Goal: Transaction & Acquisition: Purchase product/service

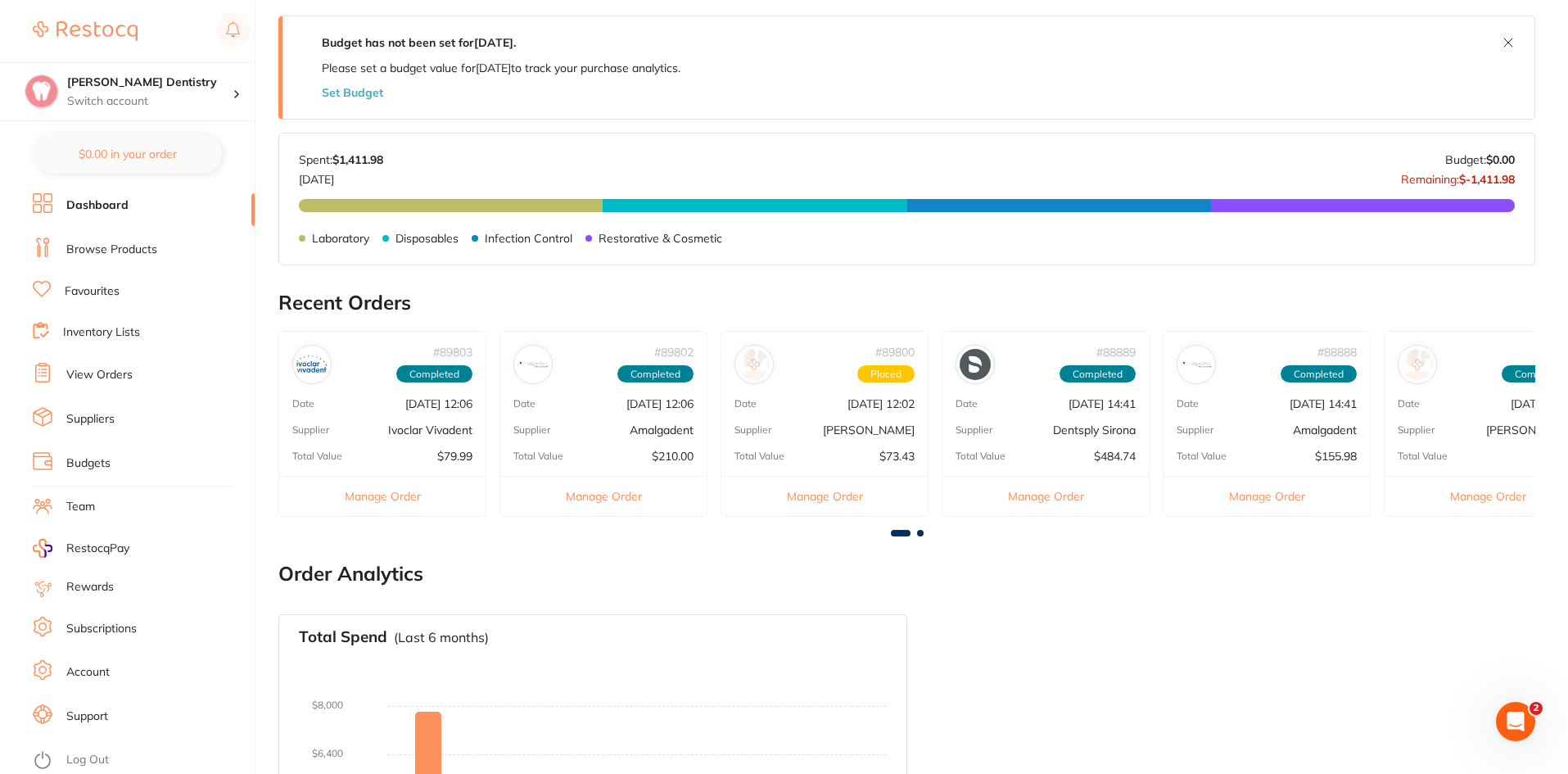
scroll to position [327, 0]
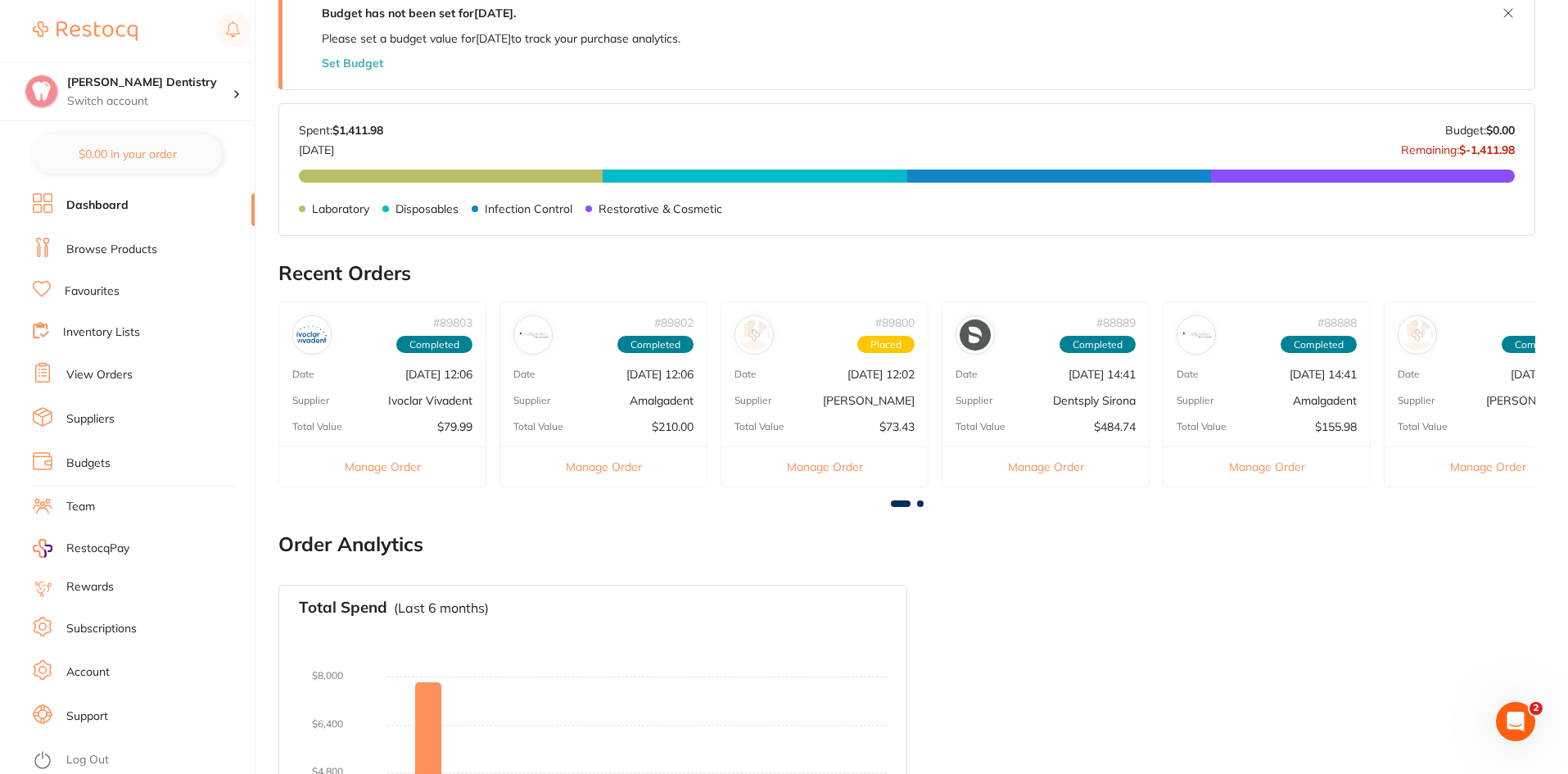
click at [100, 293] on link "Favourites" at bounding box center [92, 291] width 55 height 17
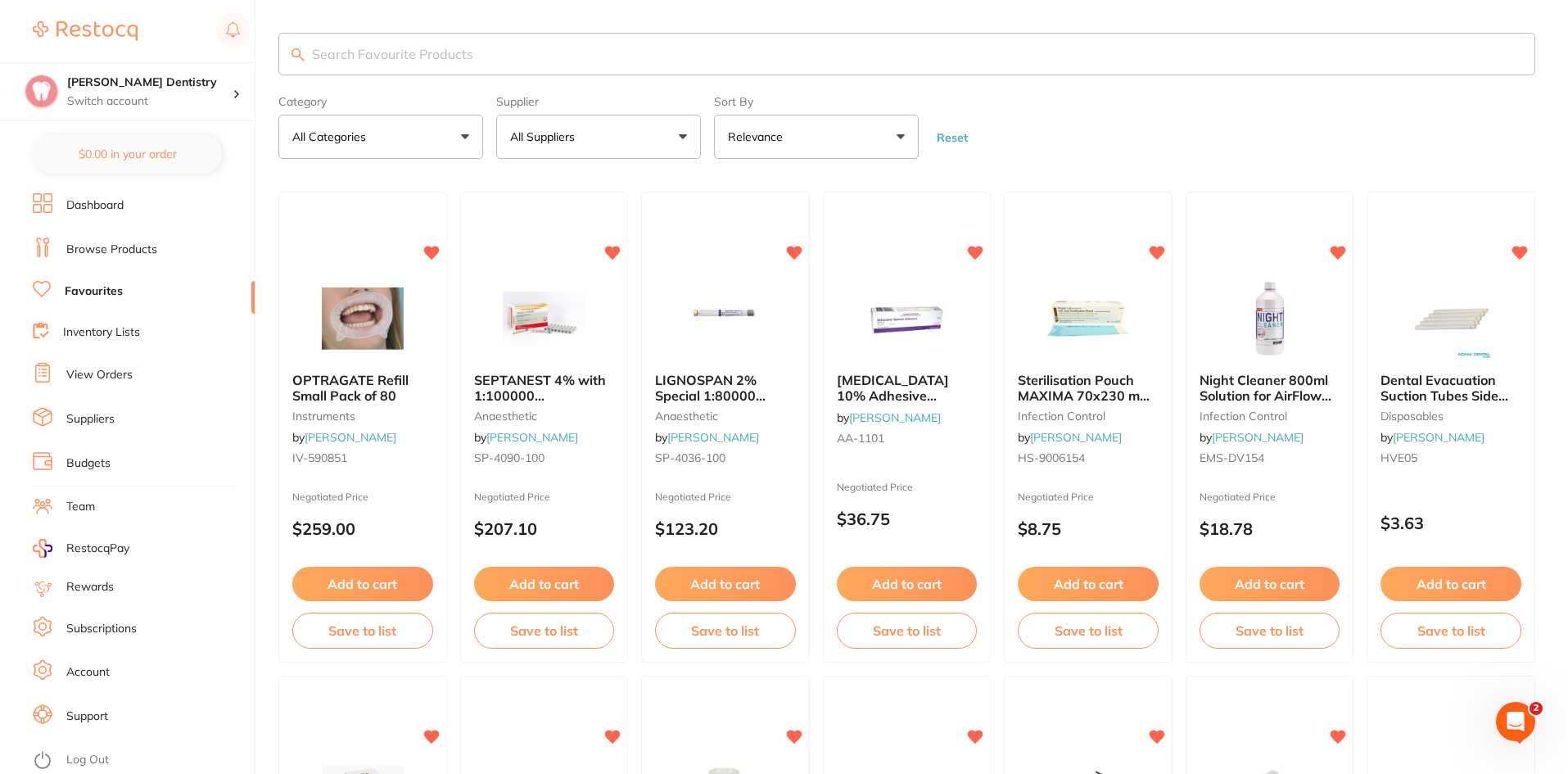
click at [382, 53] on input "search" at bounding box center [907, 54] width 1257 height 42
type input "dents"
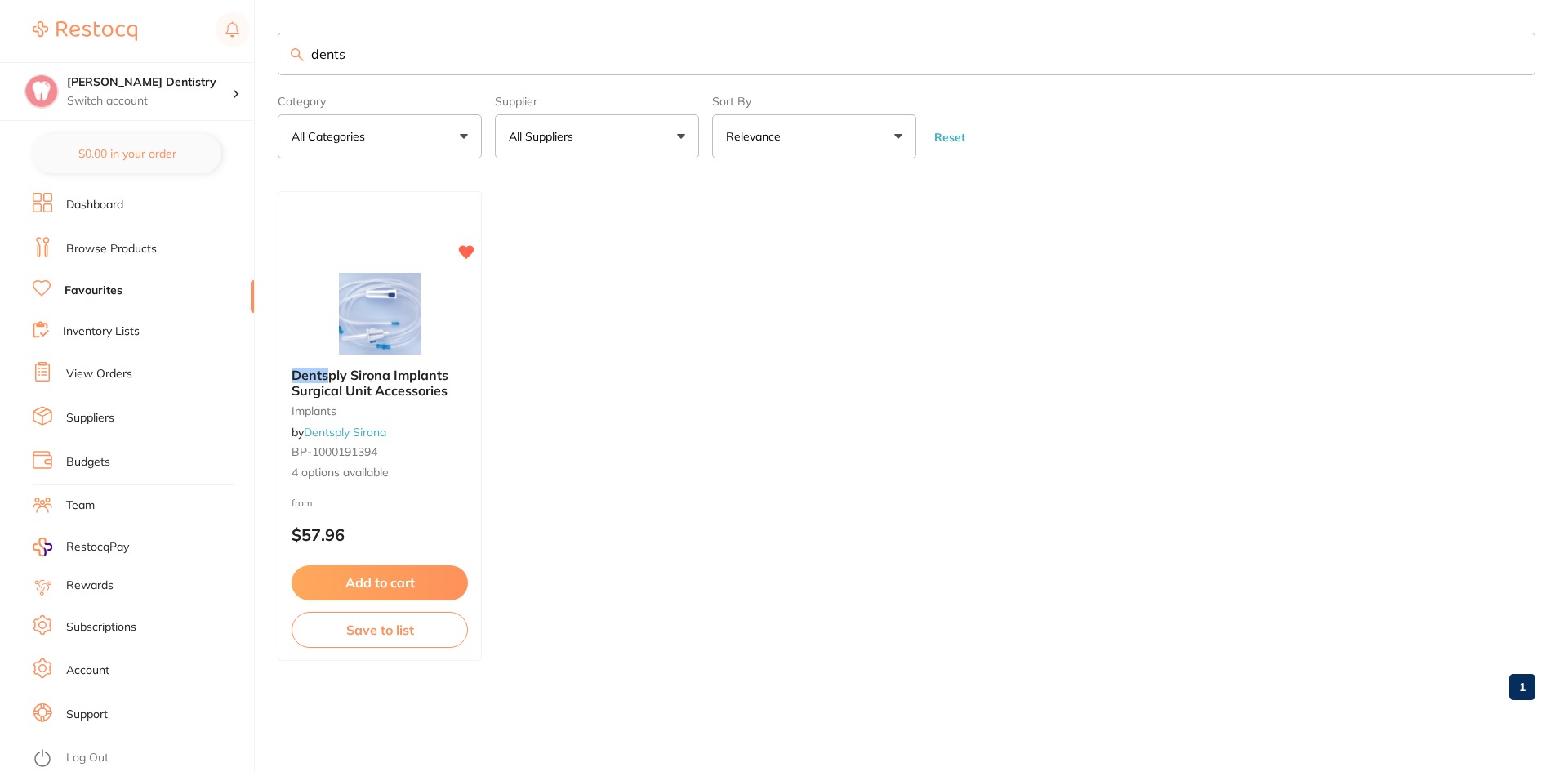
scroll to position [1, 0]
drag, startPoint x: 361, startPoint y: 64, endPoint x: 265, endPoint y: 65, distance: 96.0
click at [265, 65] on div "$363.42 [PERSON_NAME] Dentistry Switch account [PERSON_NAME] Dentistry $0.00 in…" at bounding box center [784, 386] width 1568 height 772
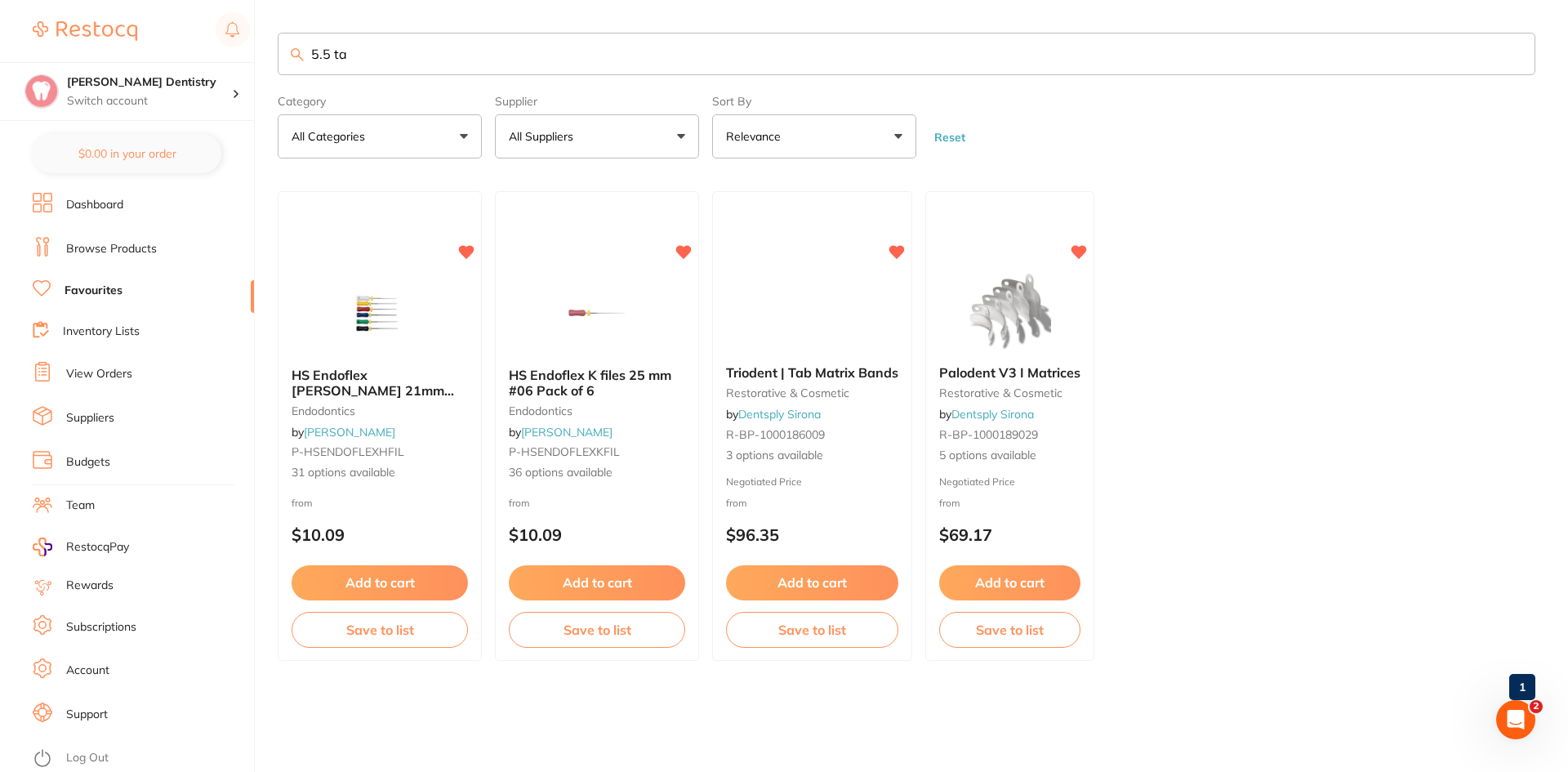
scroll to position [0, 0]
type input "5.5 tab"
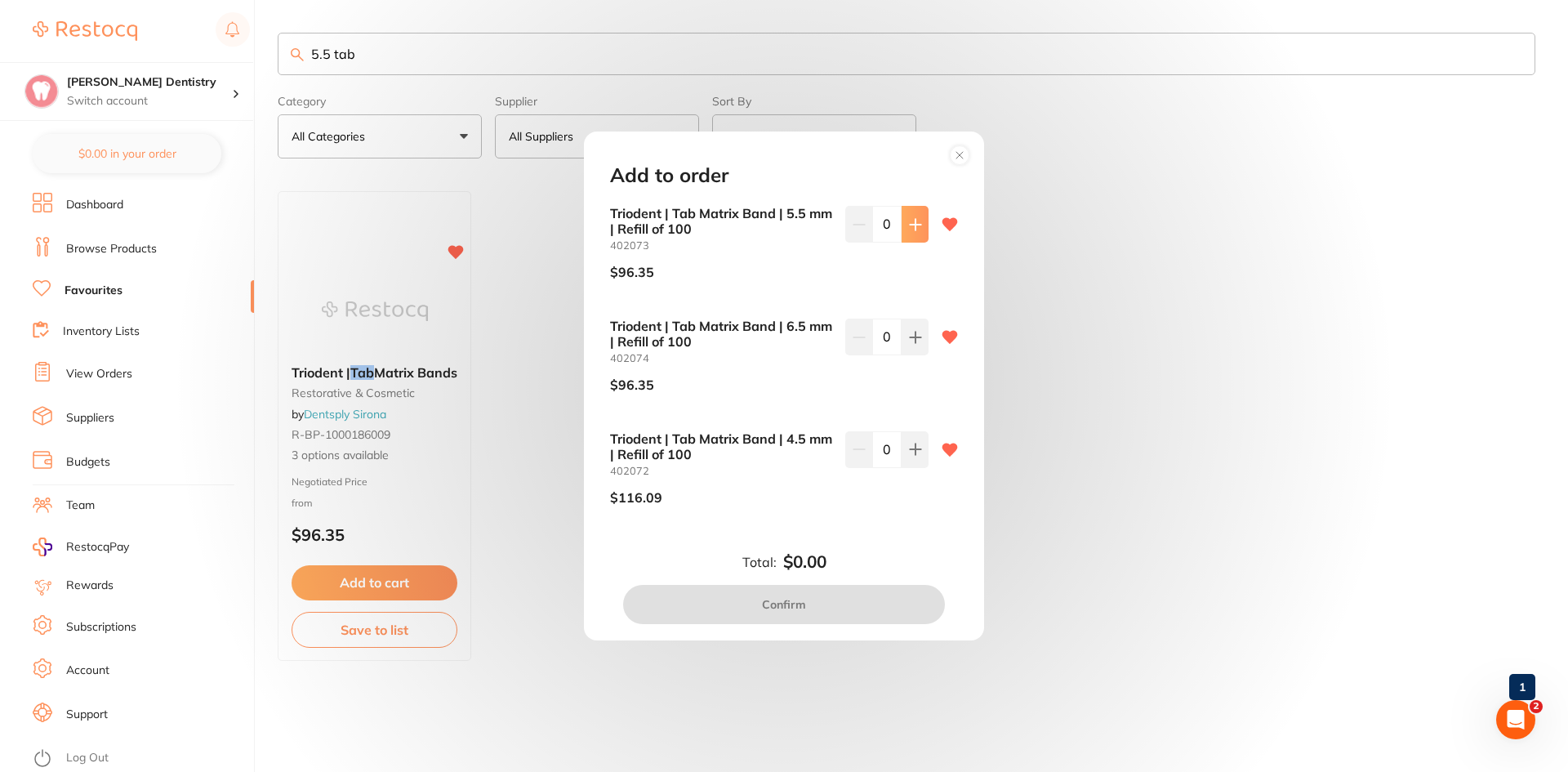
click at [911, 225] on icon at bounding box center [915, 224] width 11 height 11
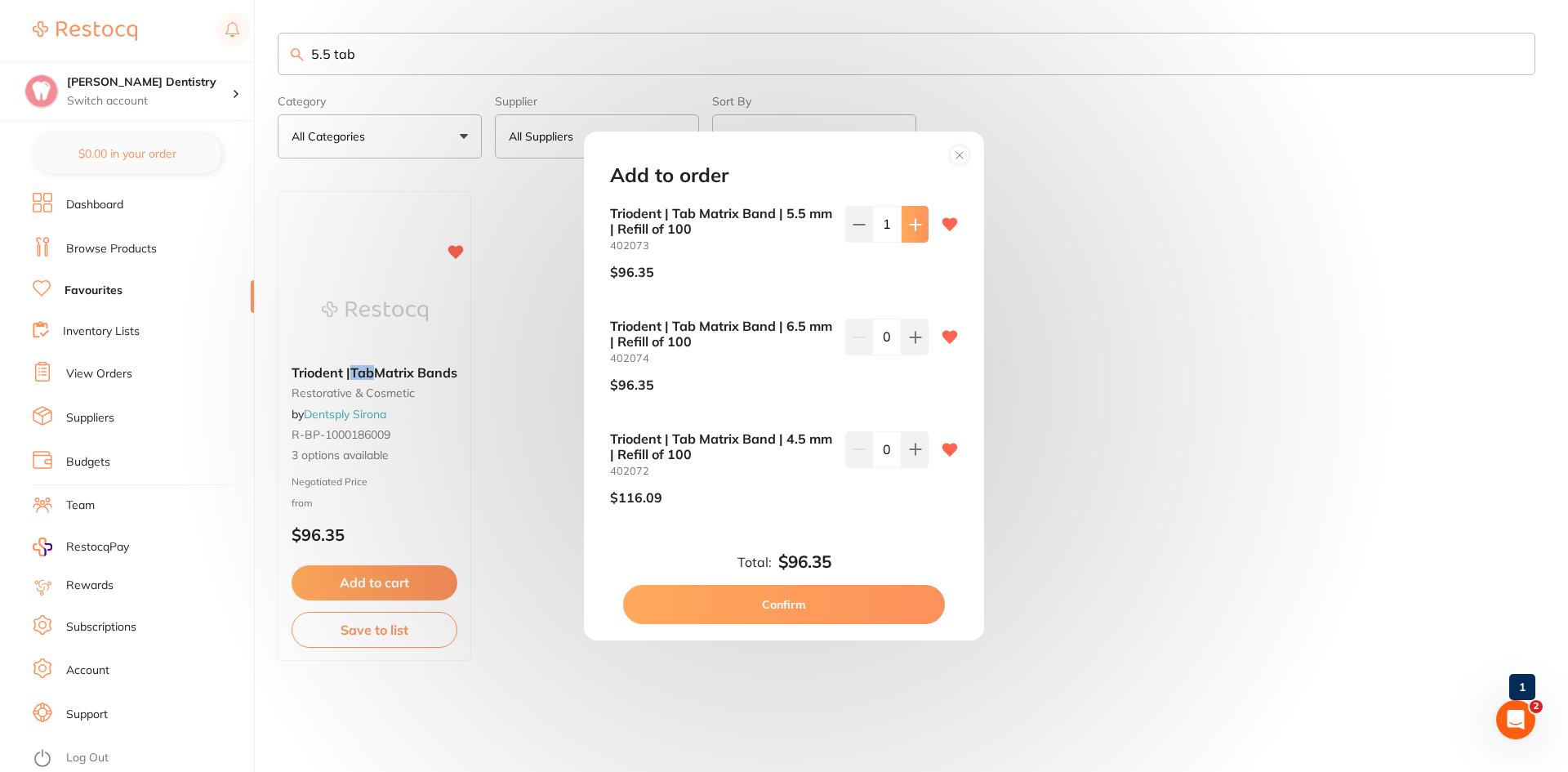
click at [911, 225] on icon at bounding box center [915, 224] width 11 height 11
type input "2"
click at [789, 607] on button "Confirm" at bounding box center [784, 604] width 322 height 40
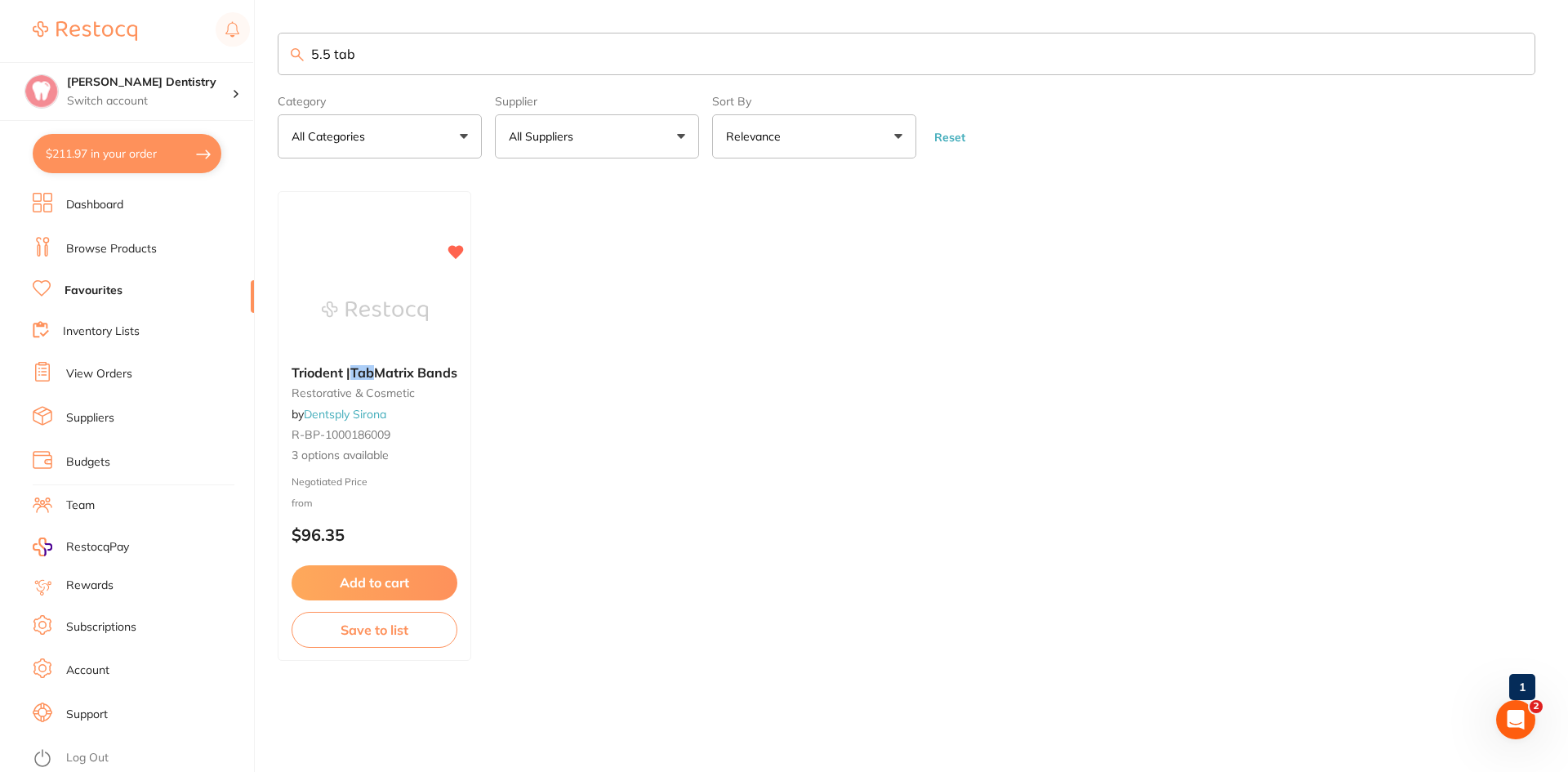
click at [186, 154] on button "$211.97 in your order" at bounding box center [127, 153] width 188 height 40
checkbox input "true"
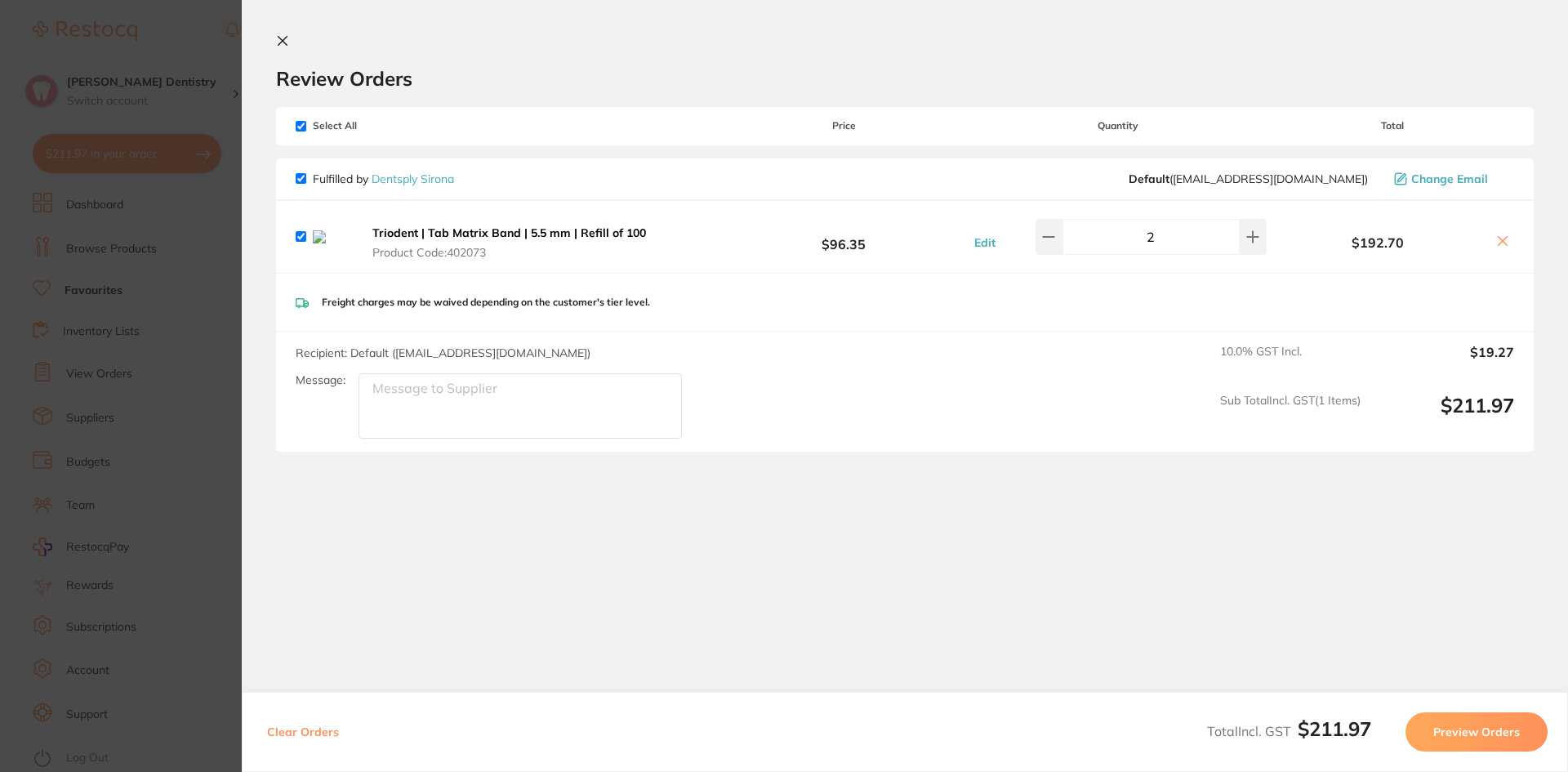
click at [1493, 726] on button "Preview Orders" at bounding box center [1476, 732] width 142 height 40
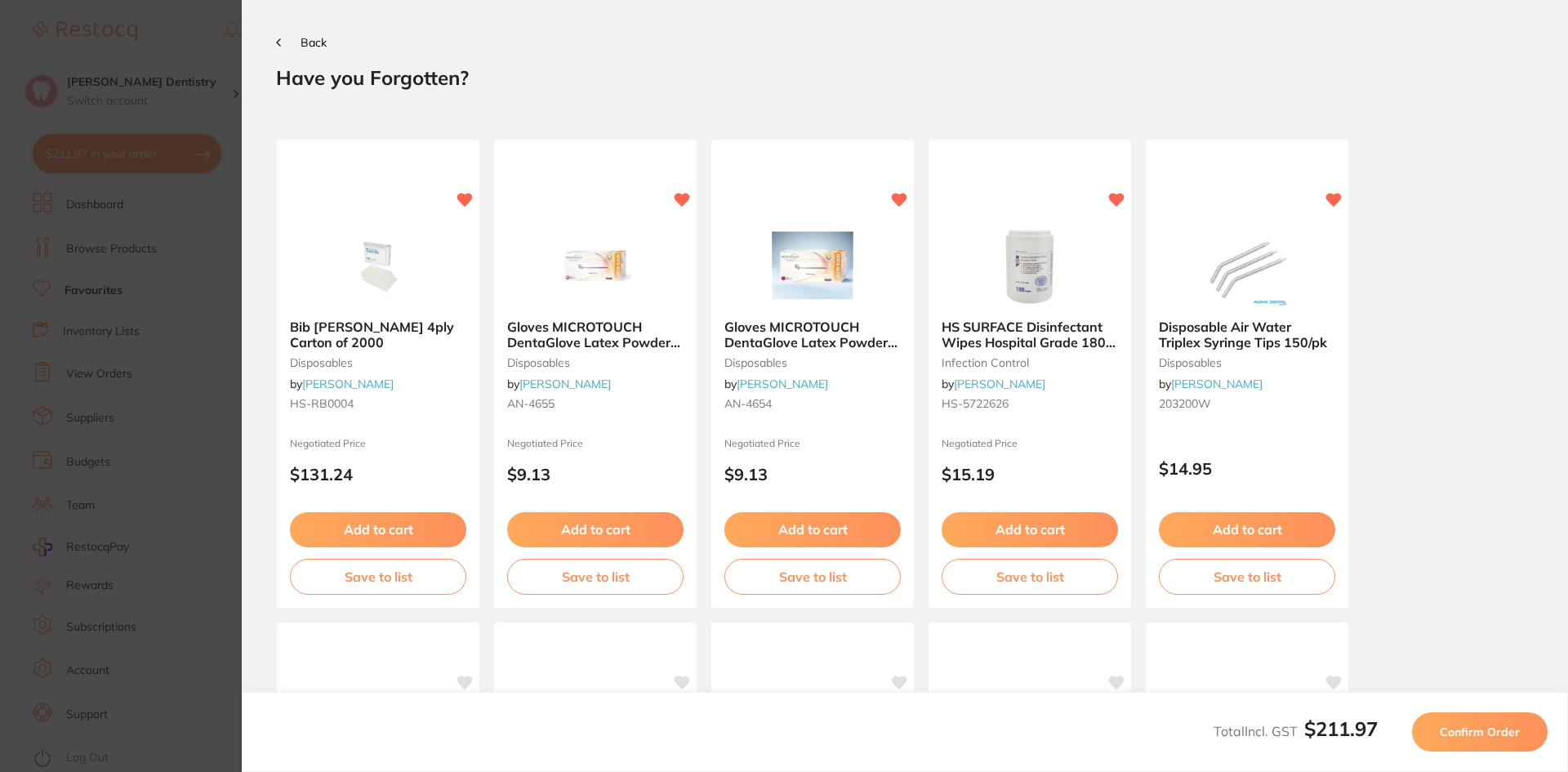
click at [1483, 732] on span "Confirm Order" at bounding box center [1480, 732] width 80 height 15
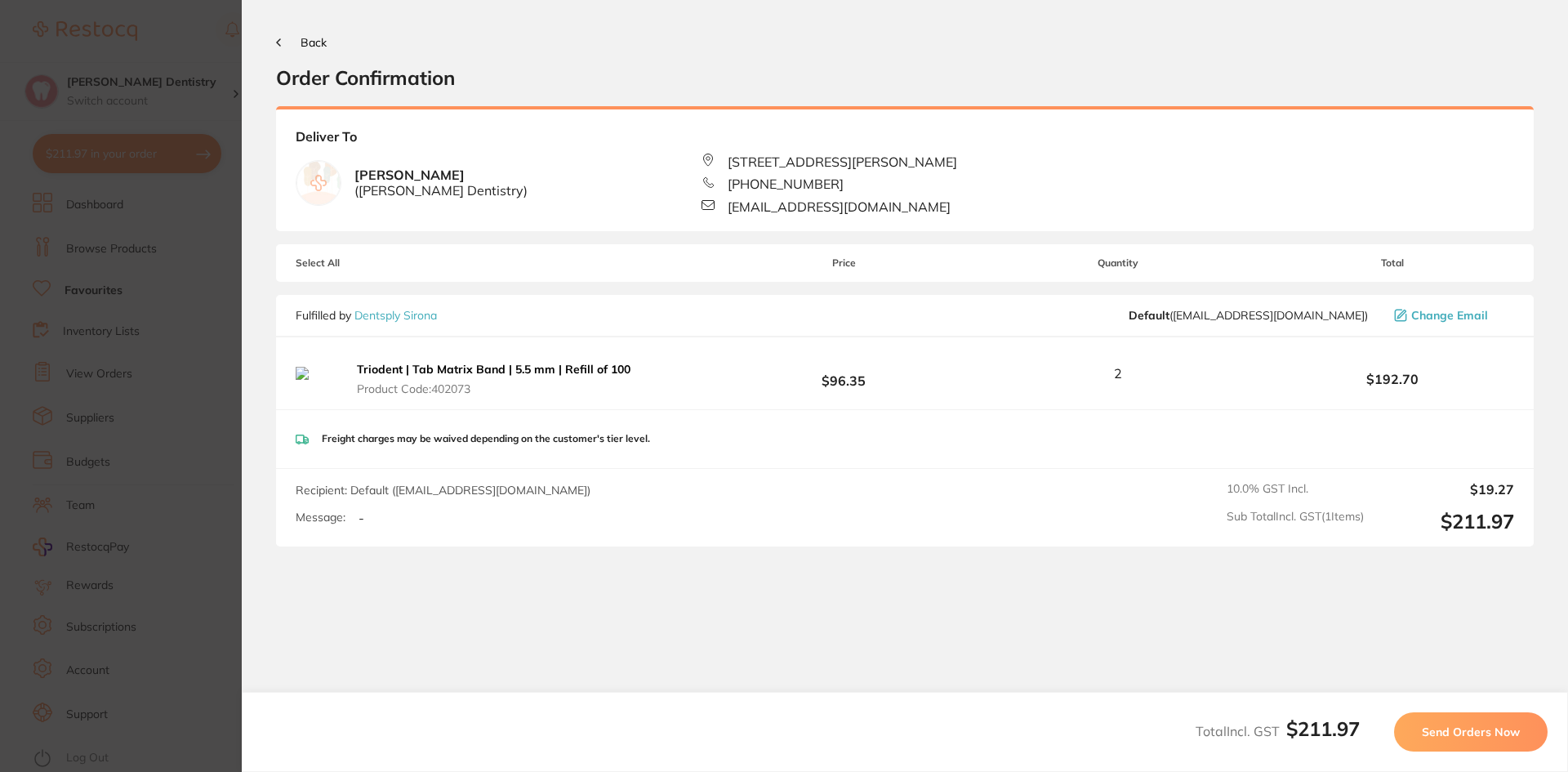
click at [1499, 733] on span "Send Orders Now" at bounding box center [1471, 732] width 98 height 15
